Goal: Find contact information: Find contact information

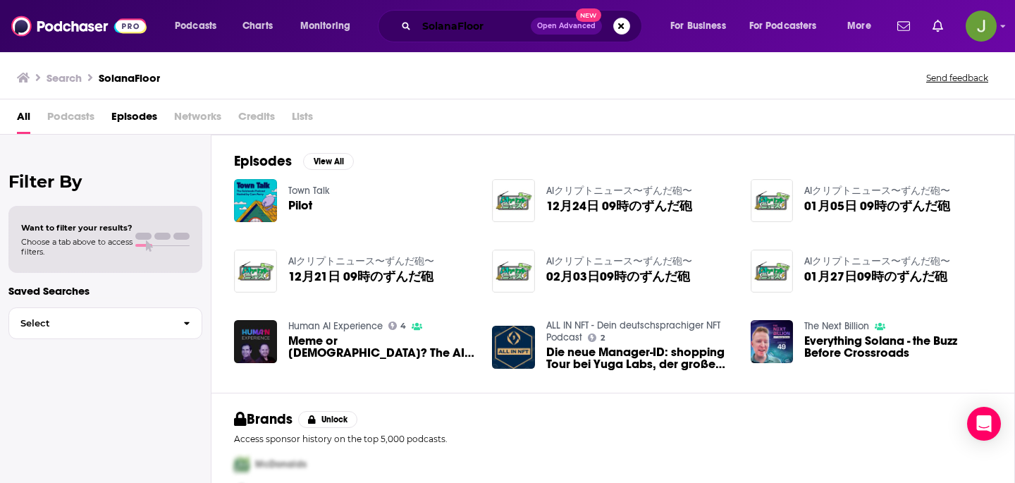
click at [488, 24] on input "SolanaFloor" at bounding box center [473, 26] width 114 height 23
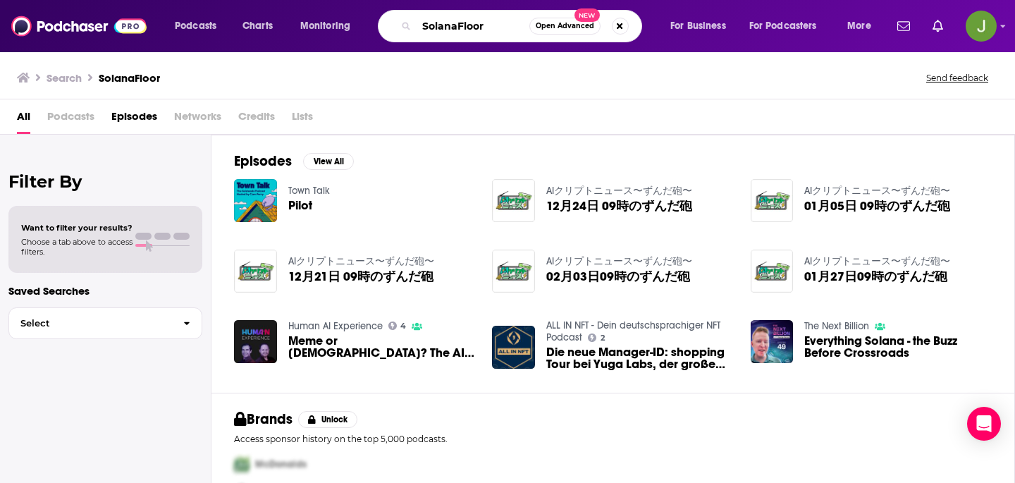
click at [488, 24] on input "SolanaFloor" at bounding box center [472, 26] width 113 height 23
type input "Solana Weekly"
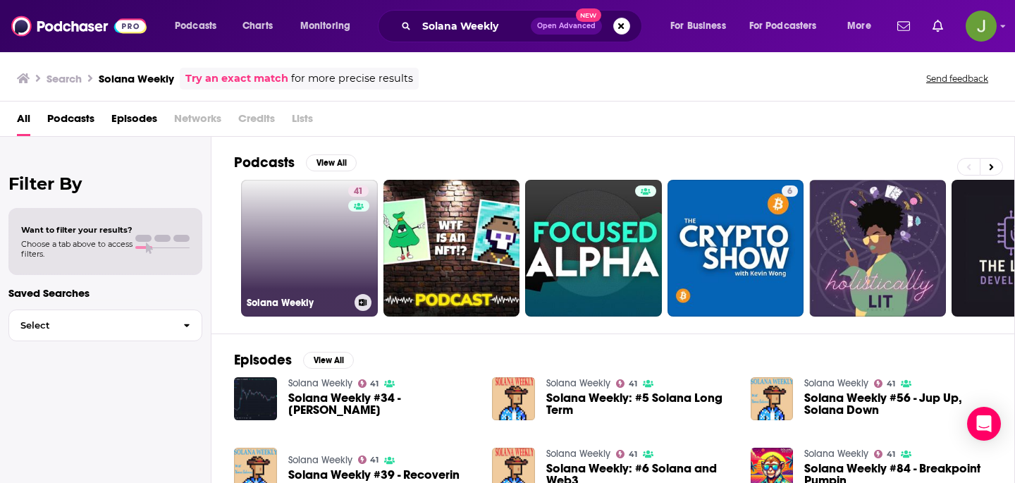
click at [302, 230] on link "41 Solana Weekly" at bounding box center [309, 248] width 137 height 137
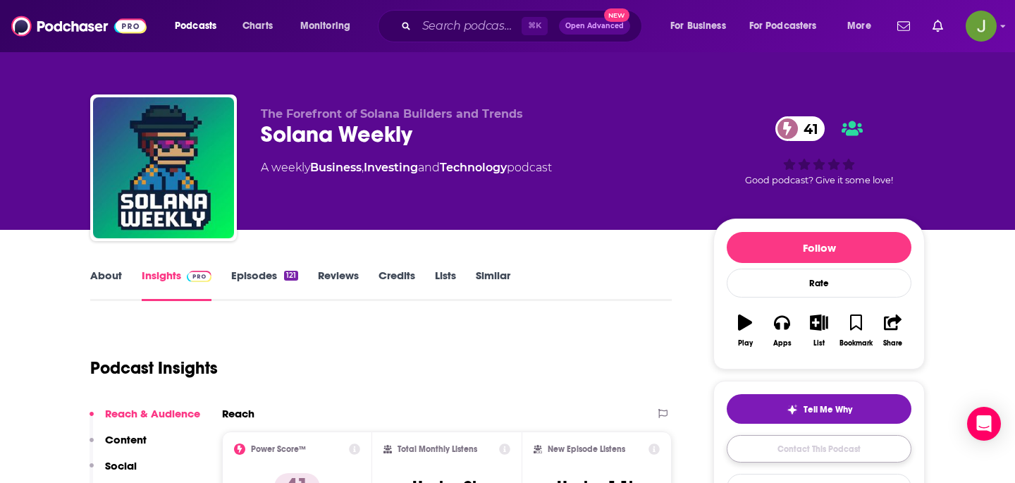
click at [766, 439] on link "Contact This Podcast" at bounding box center [819, 448] width 185 height 27
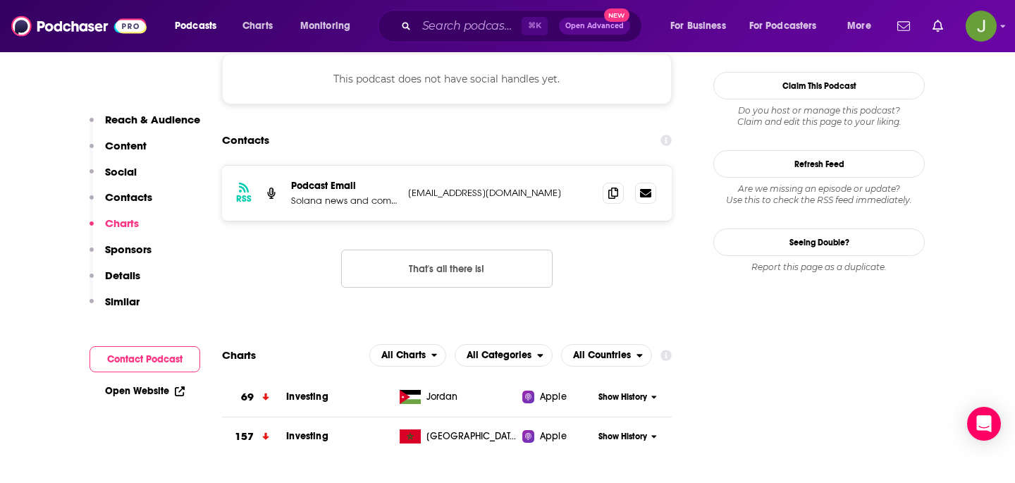
scroll to position [1218, 0]
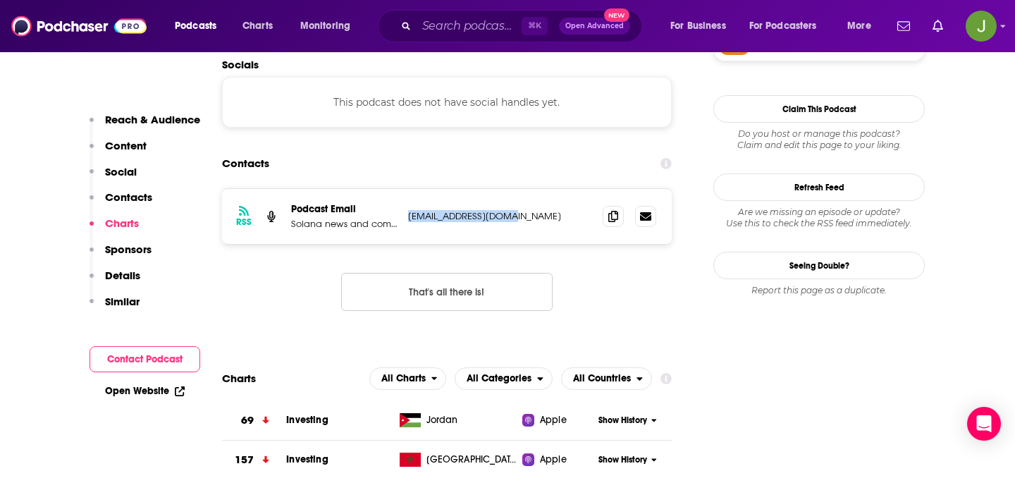
drag, startPoint x: 543, startPoint y: 165, endPoint x: 404, endPoint y: 165, distance: 139.5
click at [404, 189] on div "RSS Podcast Email Solana news and commentary, but slowed down to a weekly timef…" at bounding box center [447, 216] width 450 height 55
copy p "[EMAIL_ADDRESS][DOMAIN_NAME]"
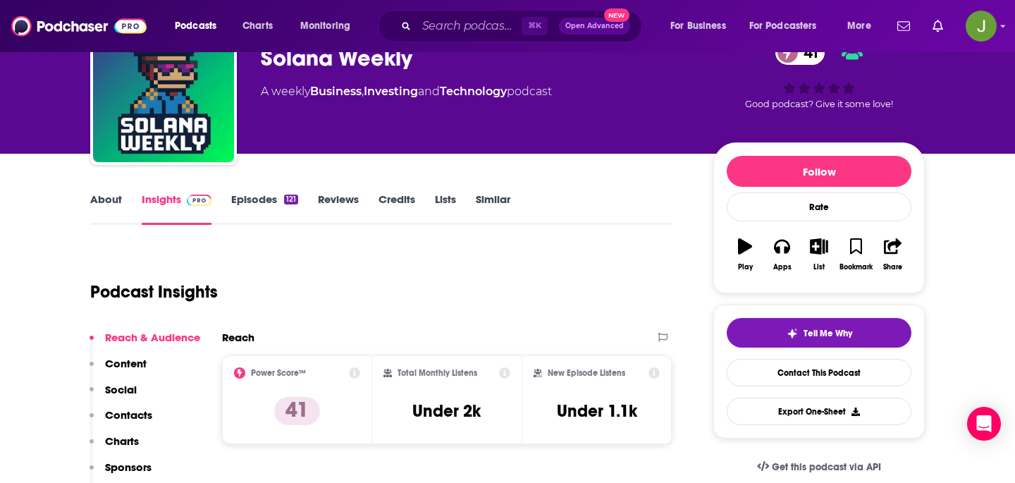
scroll to position [0, 0]
